Goal: Check status: Check status

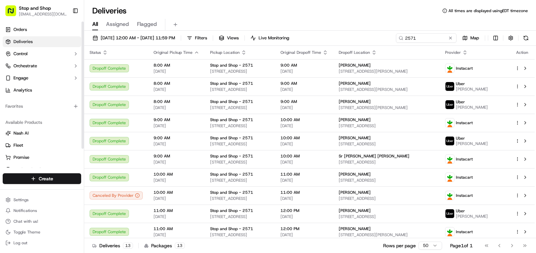
scroll to position [34, 0]
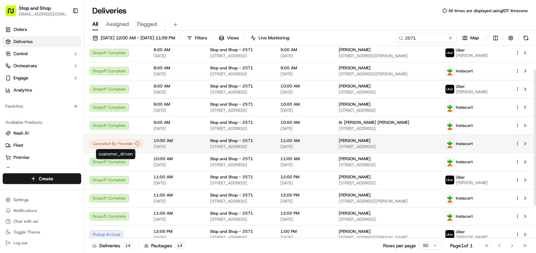
click at [138, 144] on circle at bounding box center [137, 144] width 4 height 4
click at [137, 147] on div "Canceled By Provider" at bounding box center [116, 144] width 53 height 8
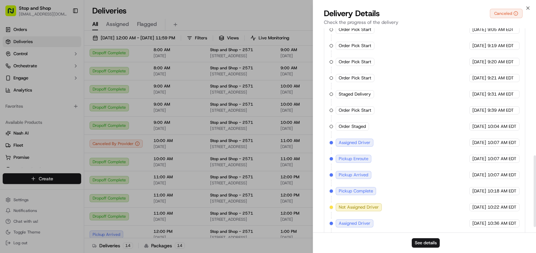
scroll to position [379, 0]
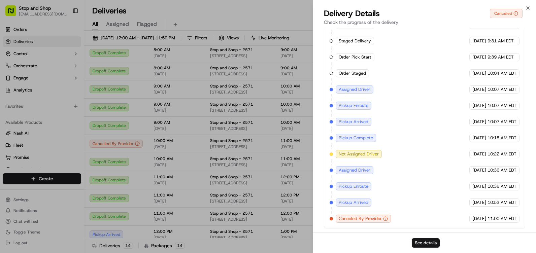
click at [386, 219] on icon "button" at bounding box center [385, 218] width 5 height 5
click at [385, 219] on icon "button" at bounding box center [385, 218] width 5 height 5
click at [384, 220] on icon "button" at bounding box center [385, 218] width 5 height 5
click at [383, 213] on div "Order Cutoff Stop and Shop [DATE] 8:03 AM EDT Created (Sent To Provider) Instac…" at bounding box center [424, 73] width 190 height 299
click at [510, 14] on div "Canceled" at bounding box center [506, 13] width 33 height 9
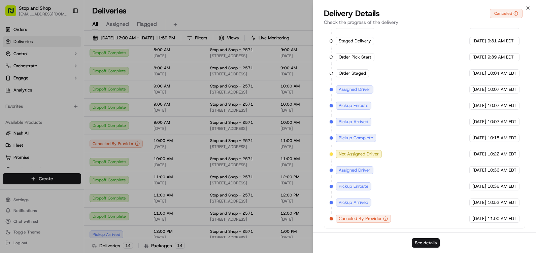
click at [524, 9] on div "Delivery Details Canceled" at bounding box center [424, 13] width 201 height 11
click at [527, 7] on icon "button" at bounding box center [527, 8] width 3 height 3
